Goal: Information Seeking & Learning: Find specific fact

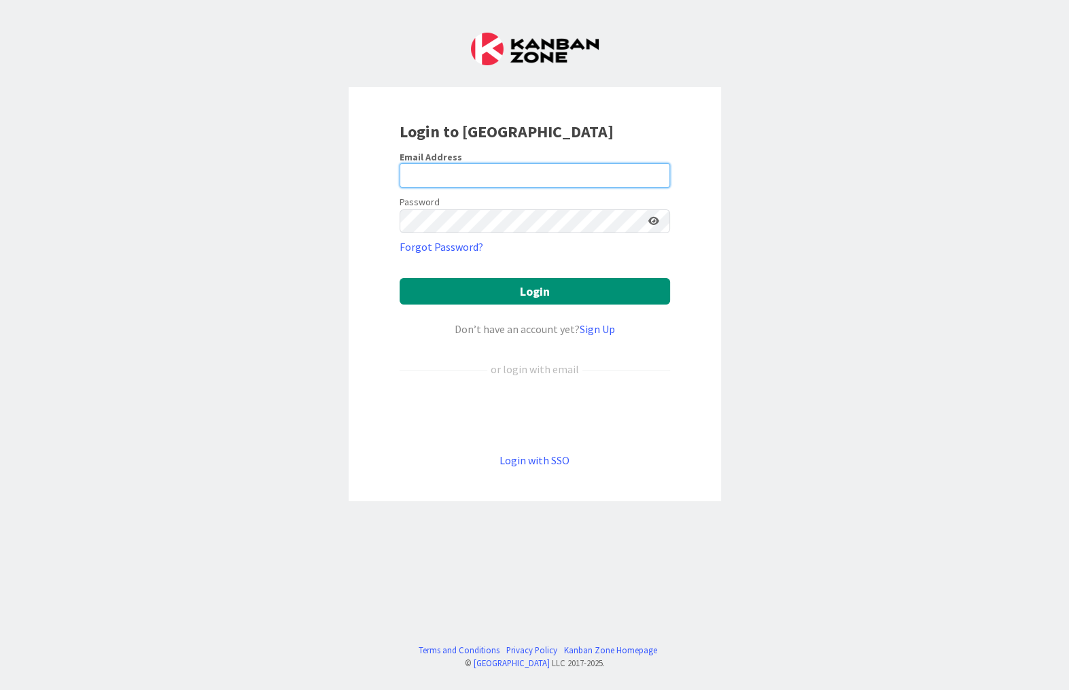
click at [472, 171] on input "email" at bounding box center [535, 175] width 270 height 24
type input "[PERSON_NAME][EMAIL_ADDRESS][DOMAIN_NAME]"
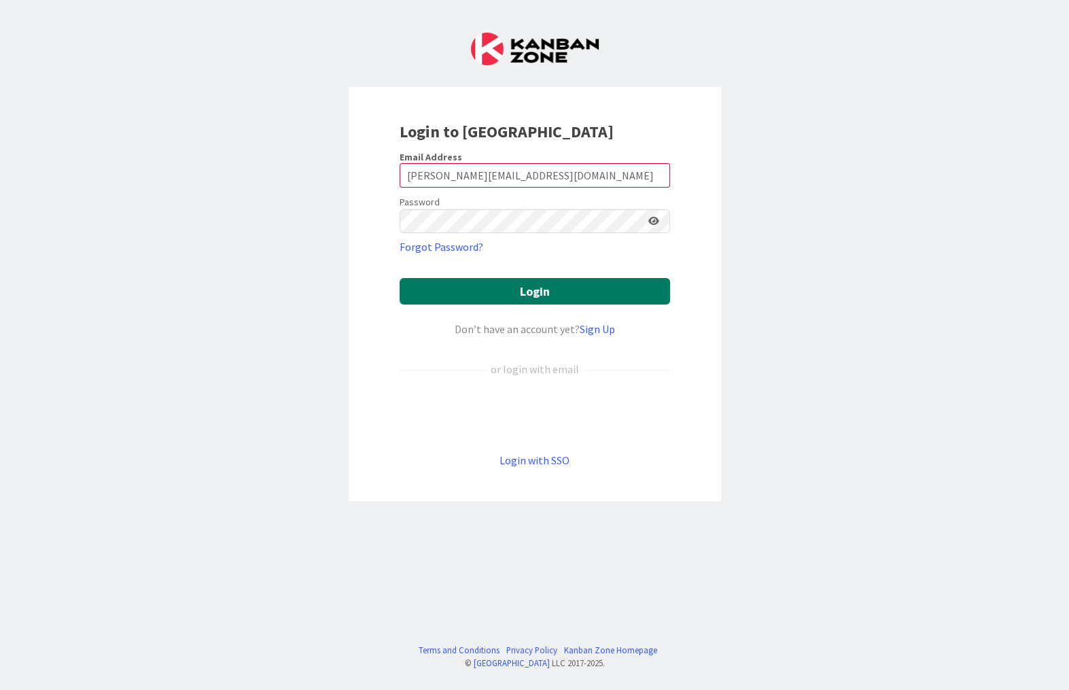
click at [526, 285] on button "Login" at bounding box center [535, 291] width 270 height 26
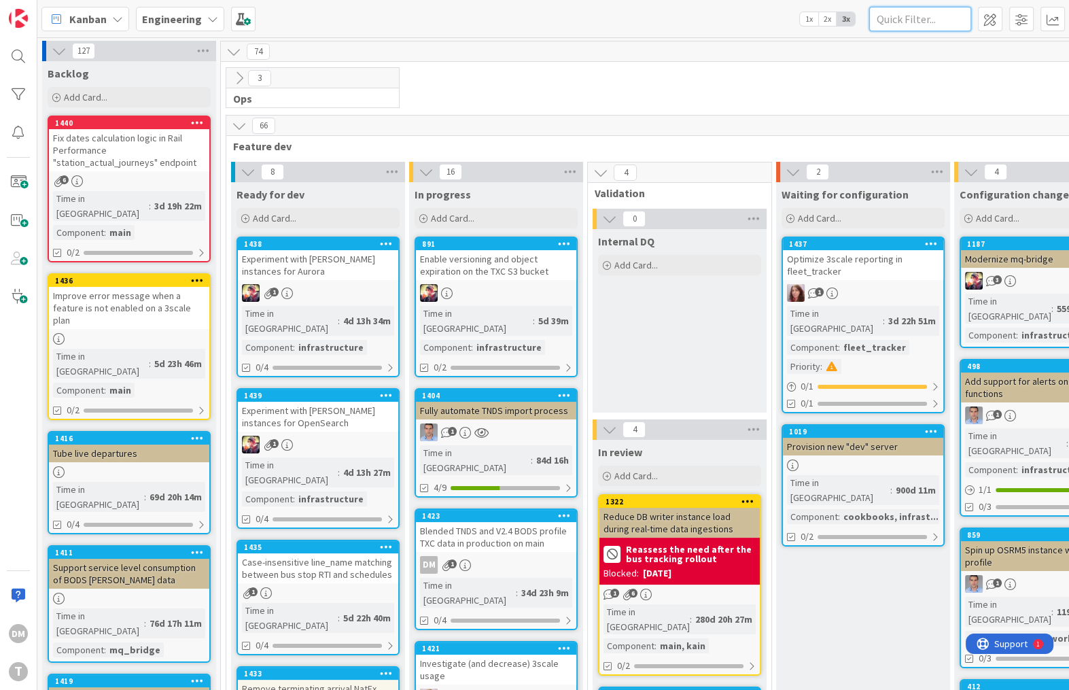
click at [927, 25] on input "text" at bounding box center [920, 19] width 102 height 24
type input "bods"
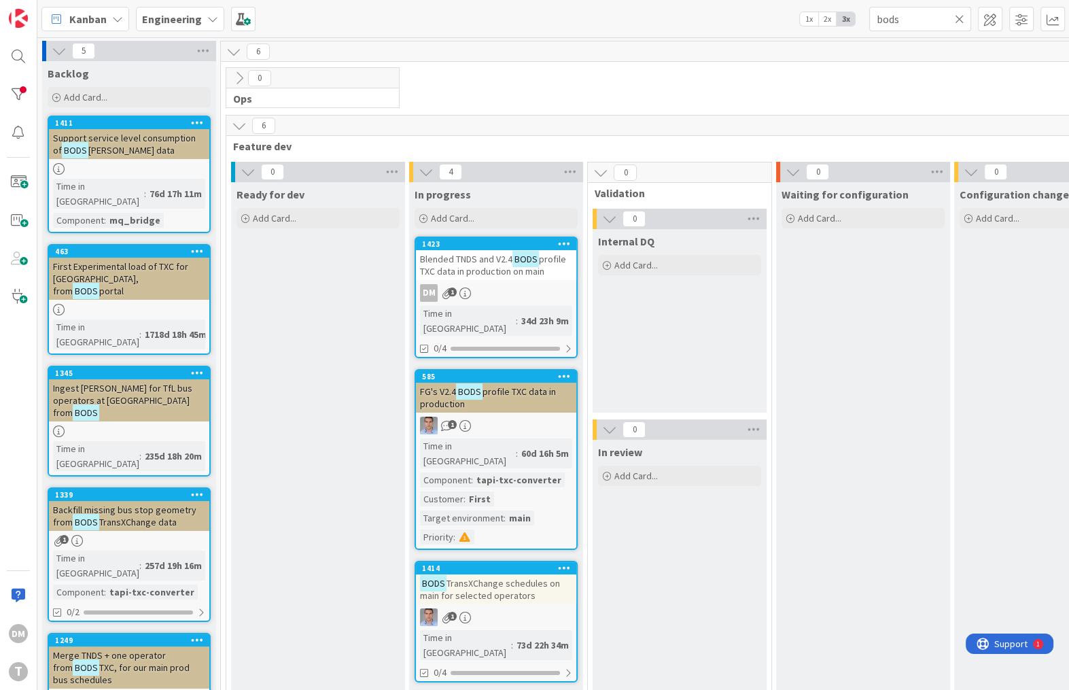
click at [520, 264] on span "profile TXC data in production on main" at bounding box center [493, 265] width 146 height 24
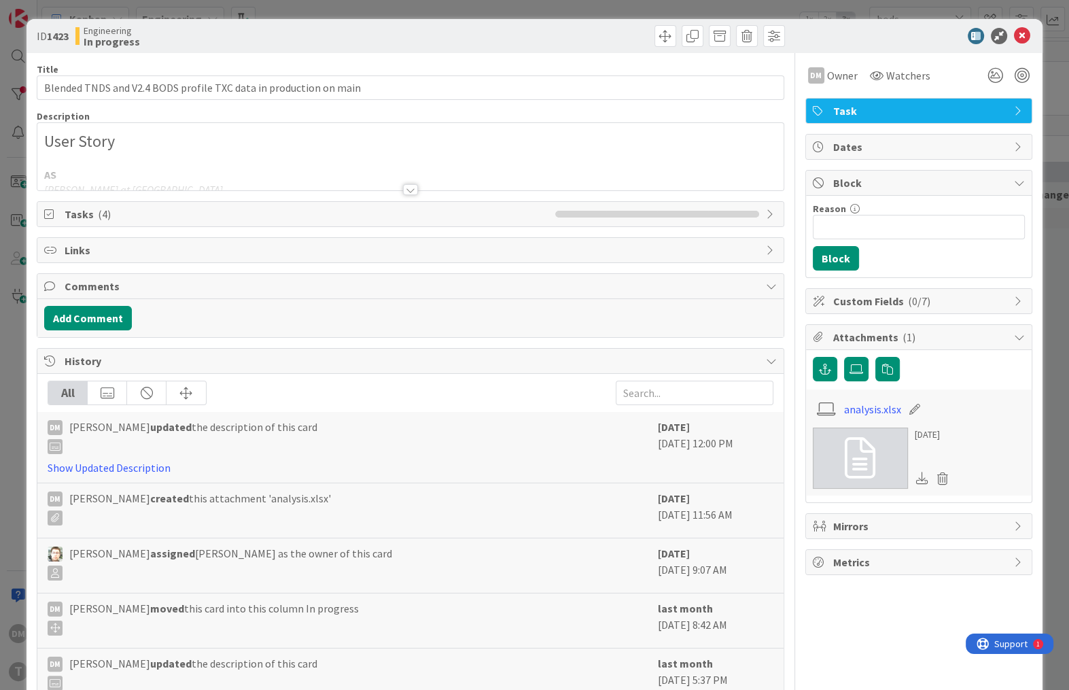
click at [409, 188] on div at bounding box center [410, 189] width 15 height 11
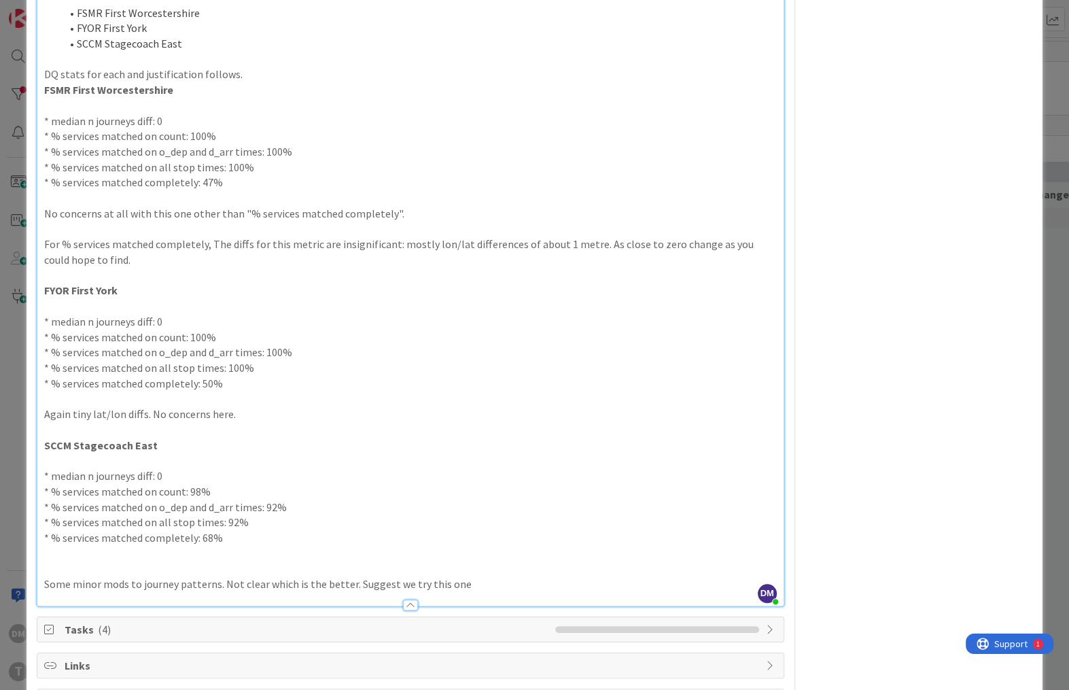
scroll to position [1103, 0]
click at [270, 77] on p "DQ stats for each and justification follows." at bounding box center [410, 73] width 732 height 16
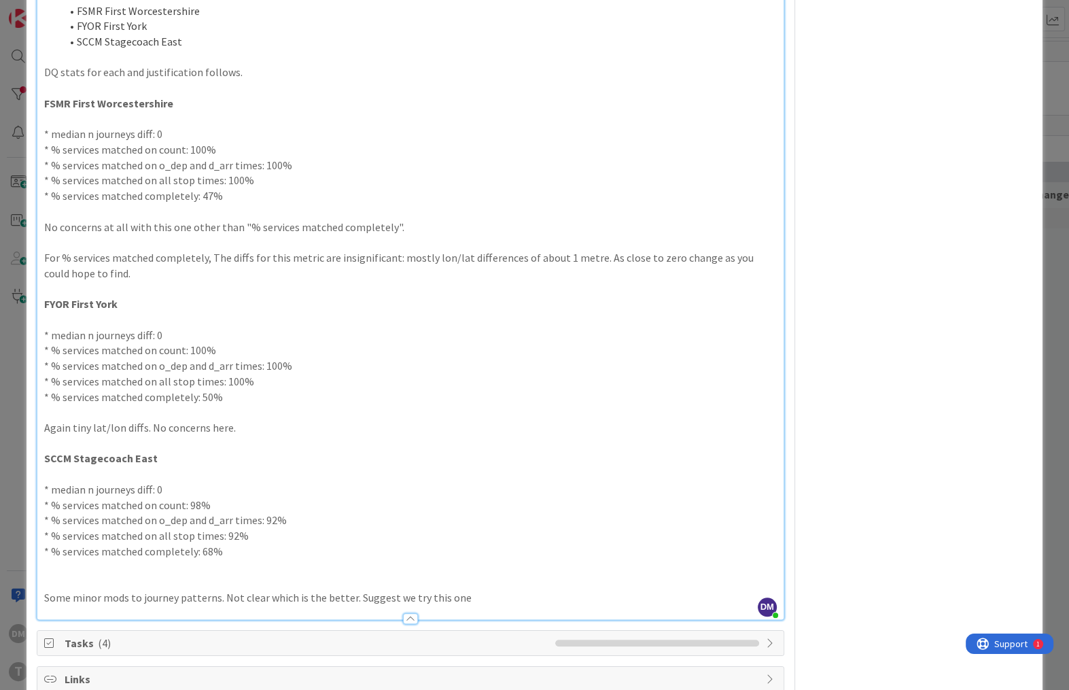
click at [304, 567] on p at bounding box center [410, 566] width 732 height 16
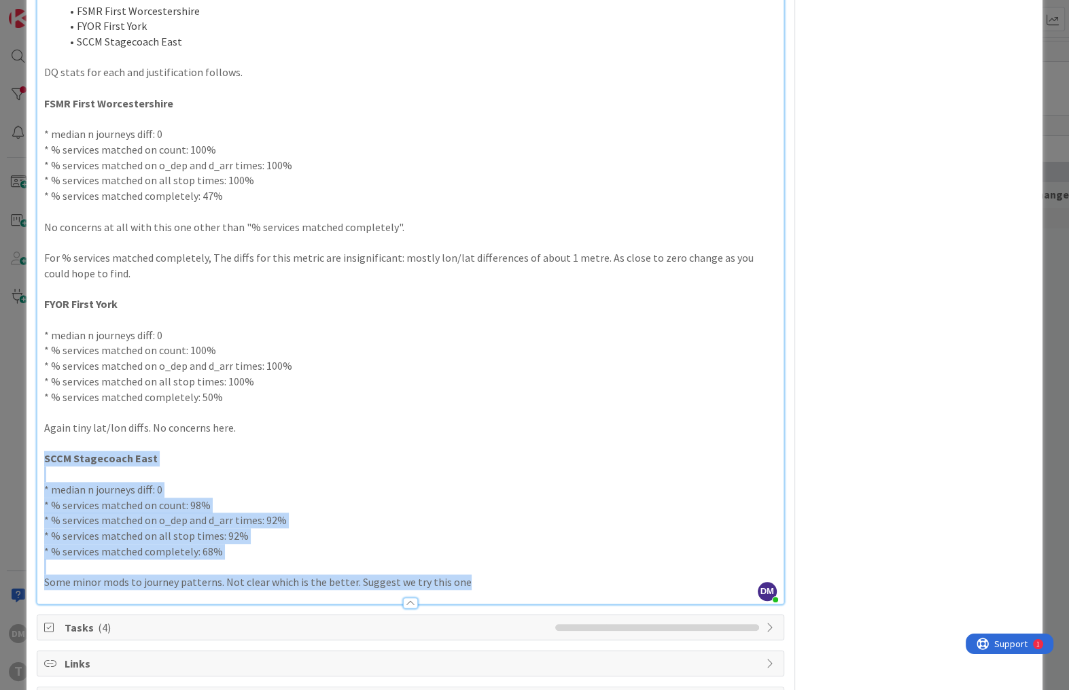
drag, startPoint x: 476, startPoint y: 585, endPoint x: 1, endPoint y: 463, distance: 489.6
click at [1, 463] on div "ID 1423 Engineering In progress Title 65 / 128 Blended TNDS and V2.4 BODS profi…" at bounding box center [534, 345] width 1069 height 690
copy div "SCCM Stagecoach East * median n journeys diff: 0 * % services matched on count:…"
click at [473, 585] on p "Some minor mods to journey patterns. Not clear which is the better. Suggest we …" at bounding box center [410, 582] width 732 height 16
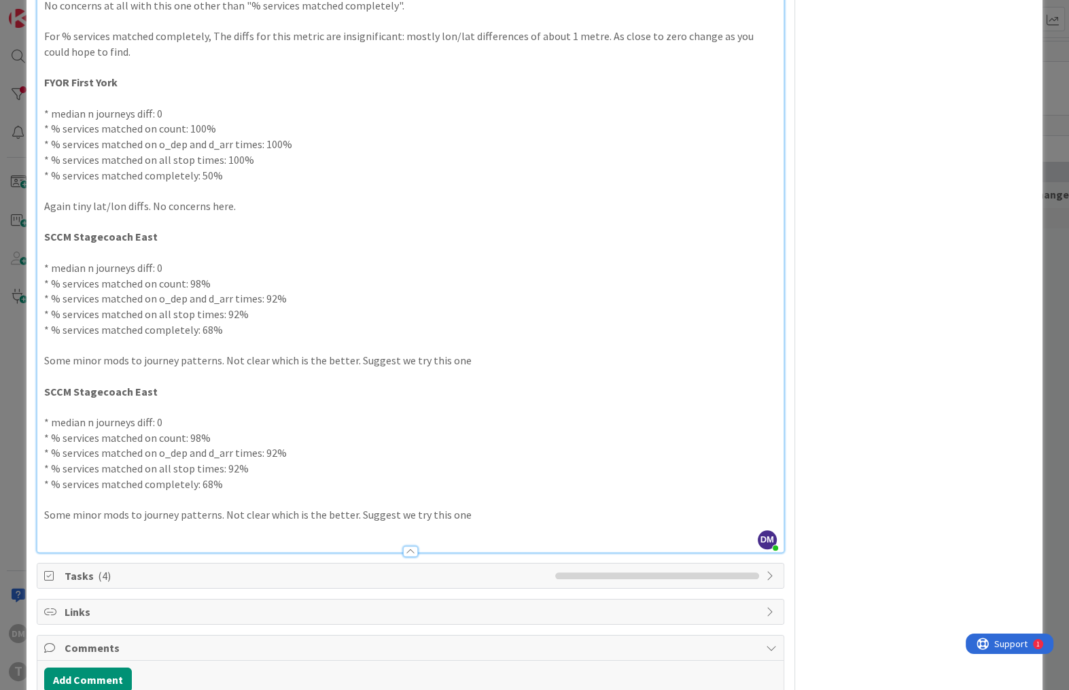
scroll to position [1351, 0]
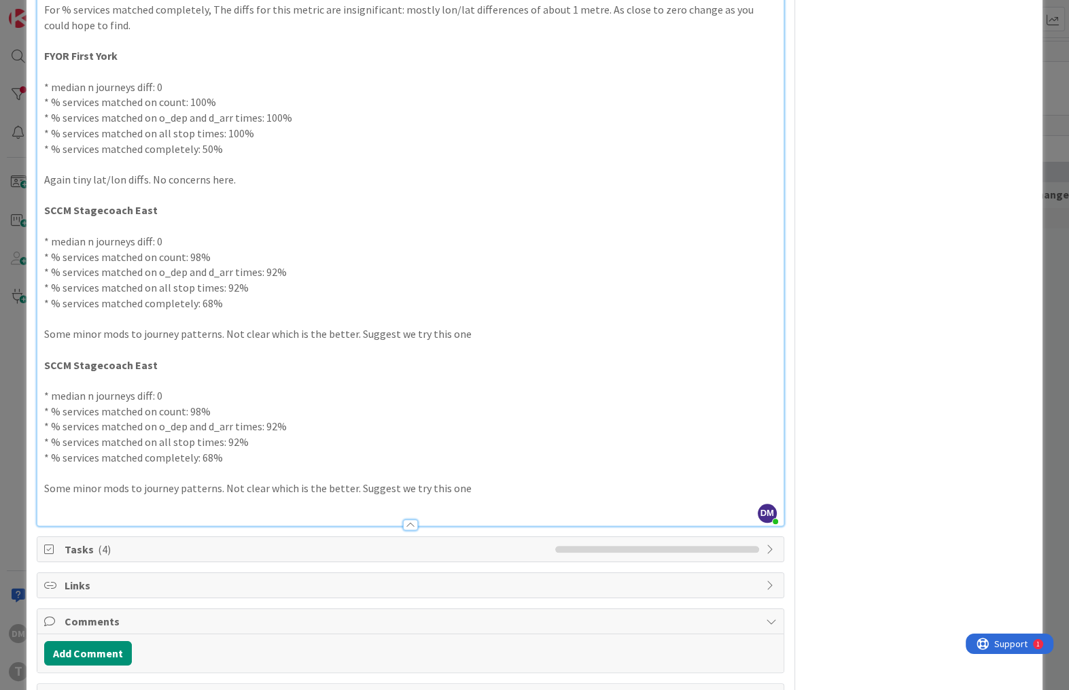
click at [58, 364] on strong "SCCM Stagecoach East" at bounding box center [100, 365] width 113 height 14
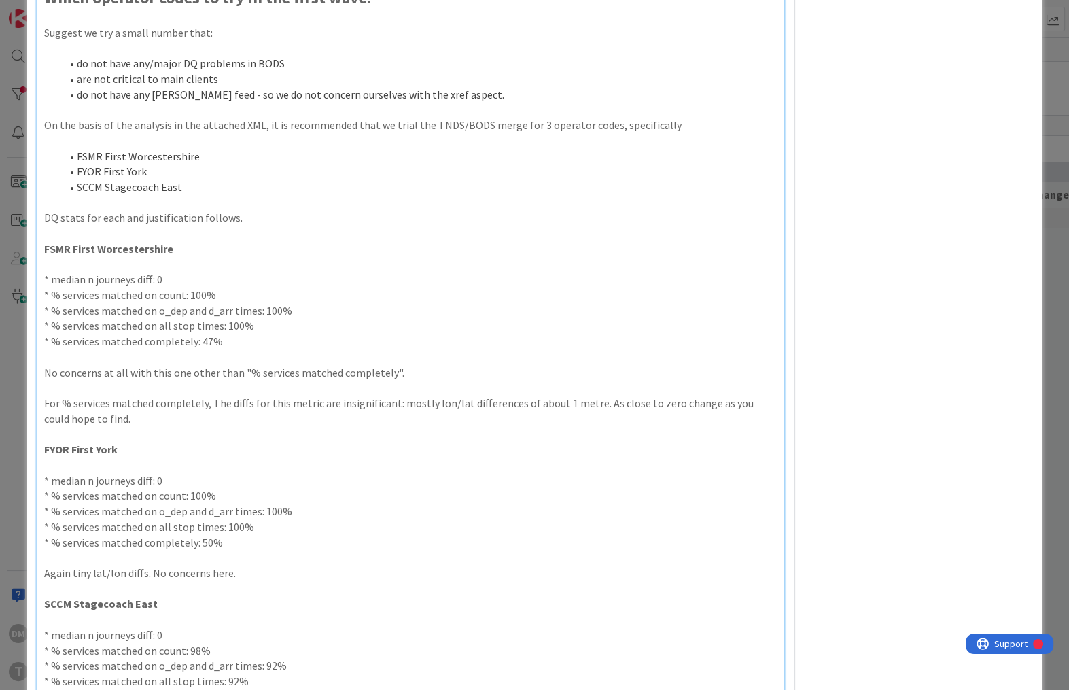
scroll to position [957, 0]
click at [190, 183] on li "SCCM Stagecoach East" at bounding box center [417, 189] width 715 height 16
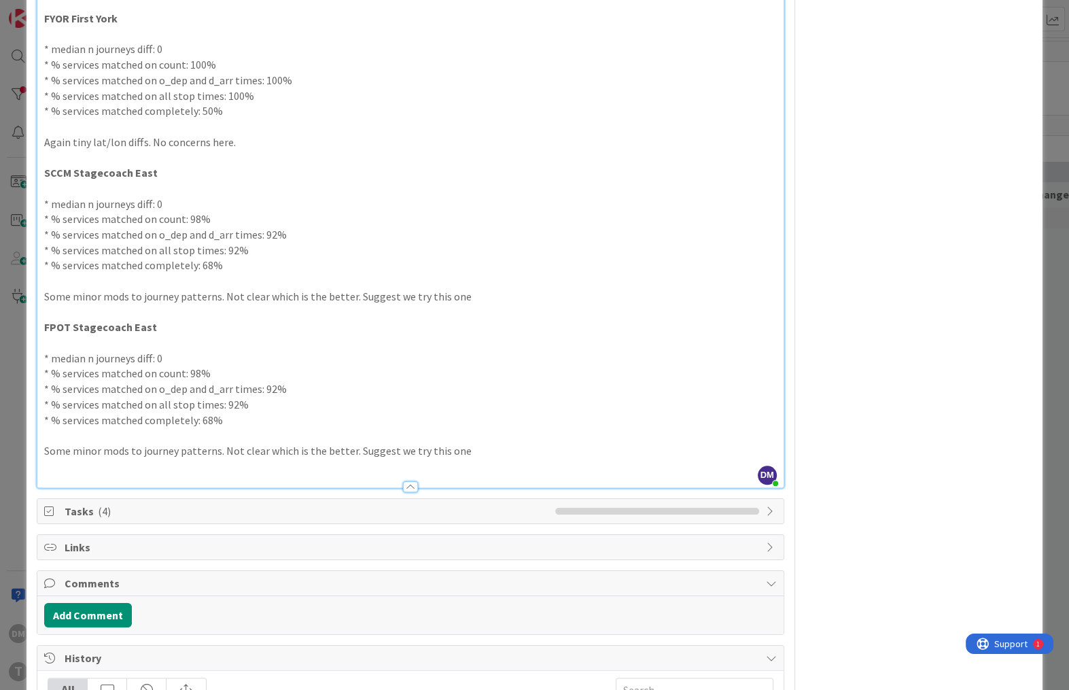
scroll to position [1425, 0]
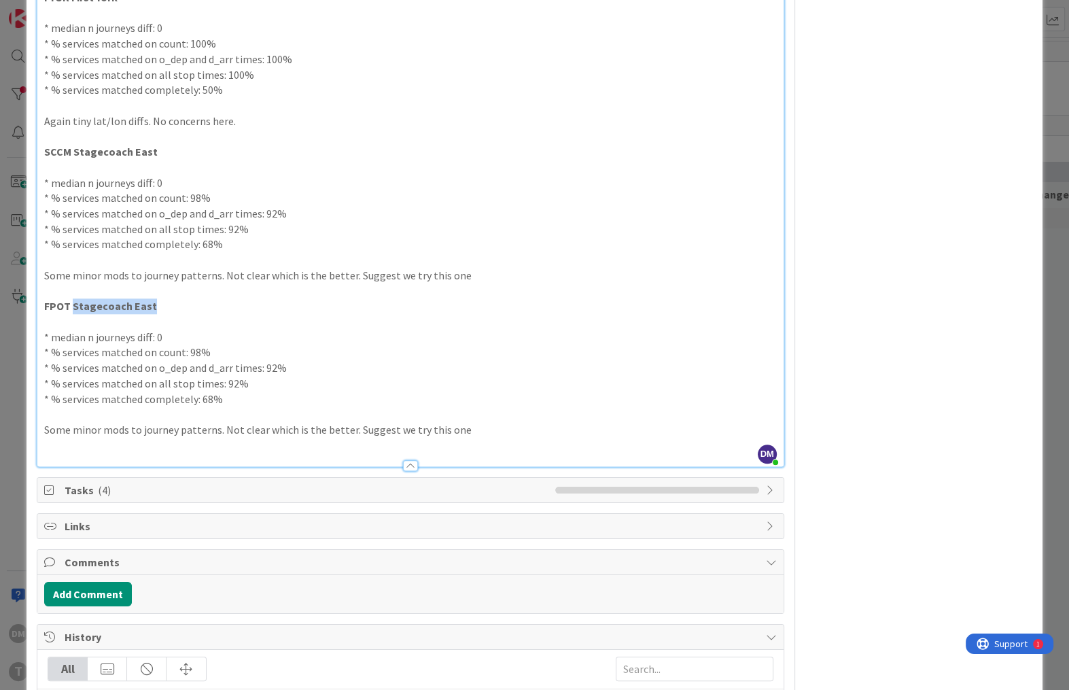
drag, startPoint x: 152, startPoint y: 304, endPoint x: 73, endPoint y: 302, distance: 78.2
click at [73, 302] on p "FPOT Stagecoach East" at bounding box center [410, 306] width 732 height 16
click at [199, 351] on p "* % services matched on count: 98%" at bounding box center [410, 352] width 732 height 16
click at [277, 365] on p "* % services matched on o_dep and d_arr times: 92%" at bounding box center [410, 368] width 732 height 16
click at [208, 400] on p "* % services matched completely: 68%" at bounding box center [410, 399] width 732 height 16
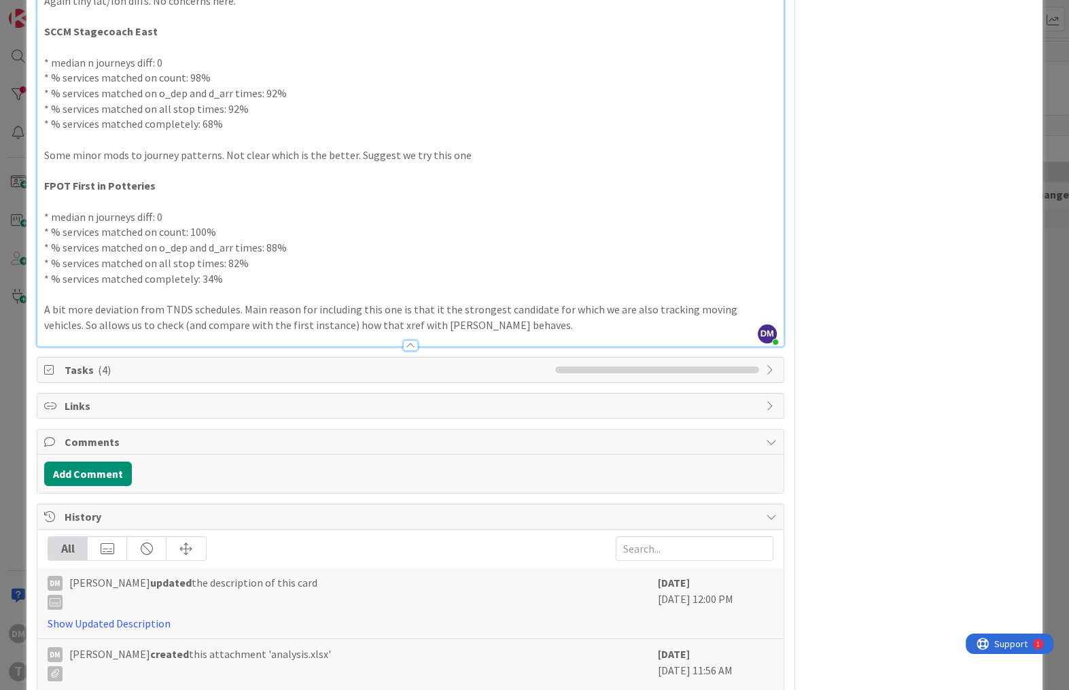
scroll to position [1554, 0]
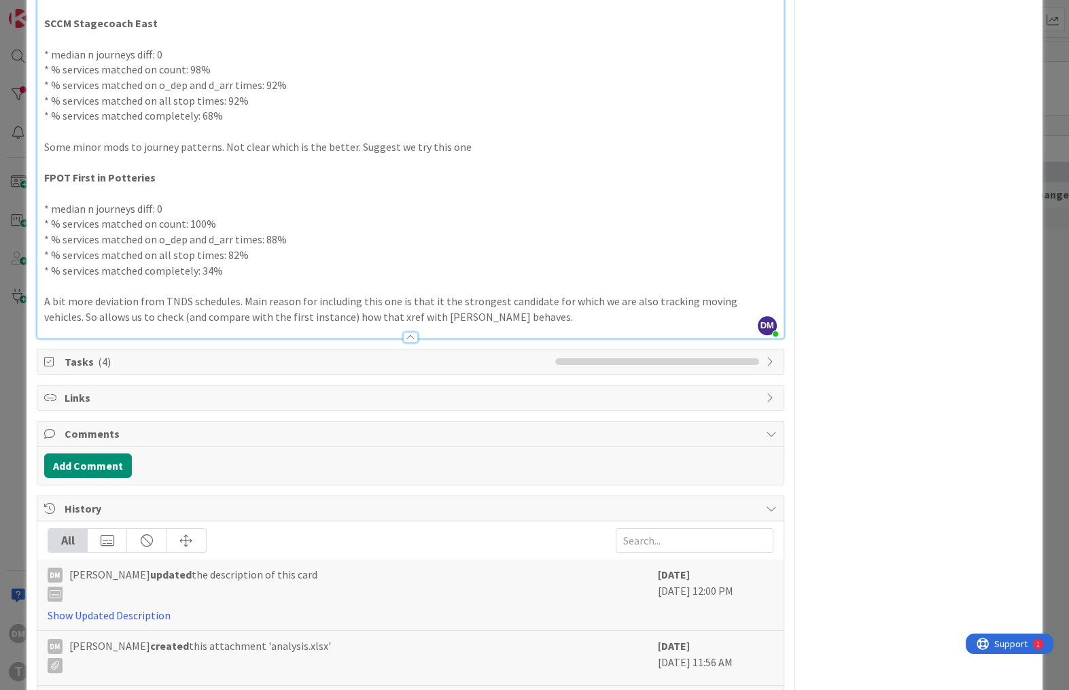
click at [366, 145] on p "Some minor mods to journey patterns. Not clear which is the better. Suggest we …" at bounding box center [410, 147] width 732 height 16
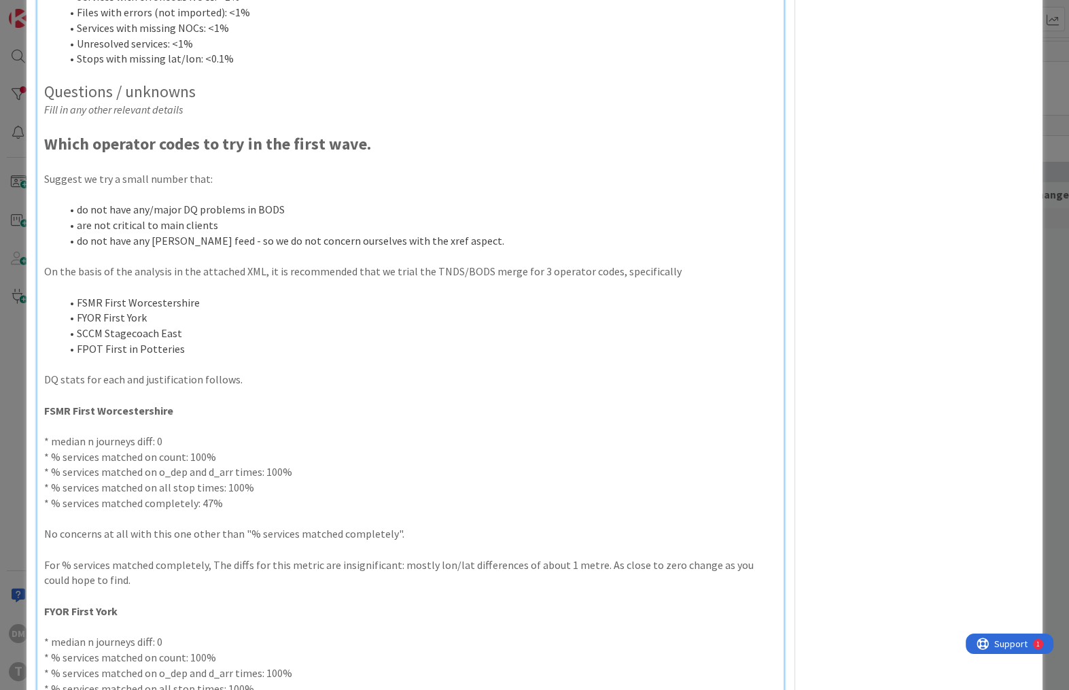
scroll to position [805, 0]
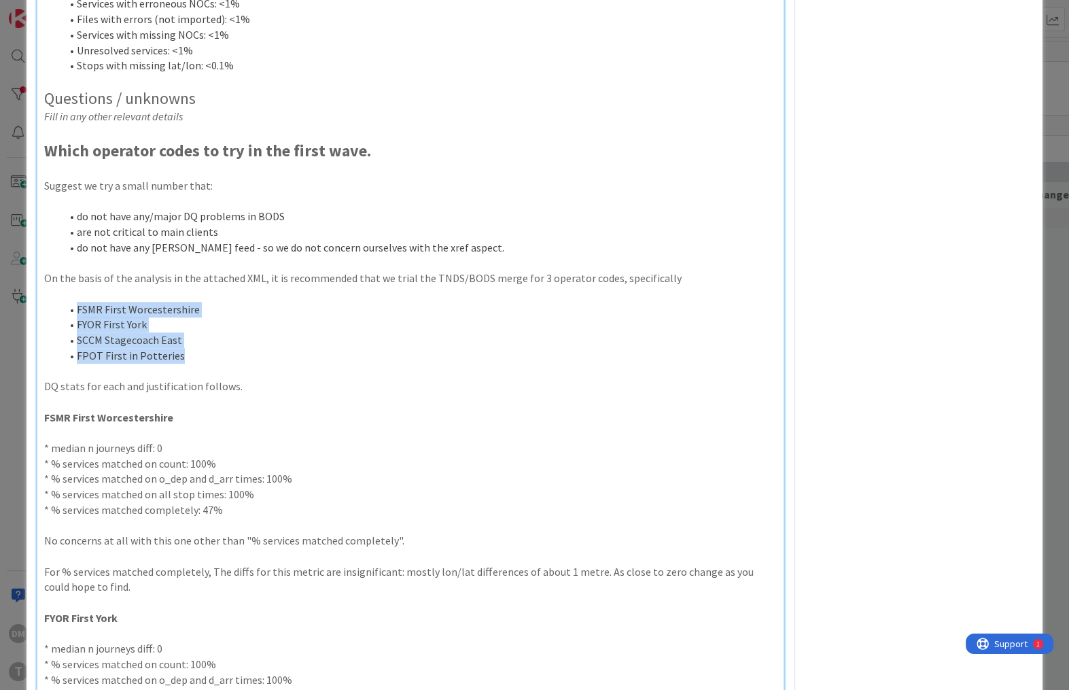
drag, startPoint x: 190, startPoint y: 358, endPoint x: 64, endPoint y: 305, distance: 137.0
click at [64, 305] on ol "FSMR First Worcestershire FYOR First York SCCM Stagecoach East FPOT First in [G…" at bounding box center [410, 333] width 732 height 62
copy ol "FSMR First Worcestershire FYOR First York SCCM Stagecoach East FPOT First in [G…"
